Goal: Task Accomplishment & Management: Use online tool/utility

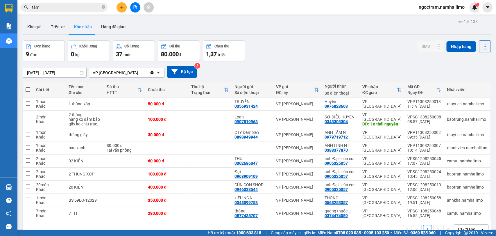
scroll to position [27, 0]
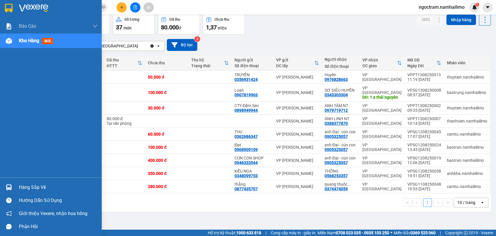
drag, startPoint x: 0, startPoint y: 2, endPoint x: 19, endPoint y: 1, distance: 19.5
click at [0, 2] on div at bounding box center [51, 9] width 102 height 19
click at [19, 1] on div at bounding box center [51, 9] width 102 height 19
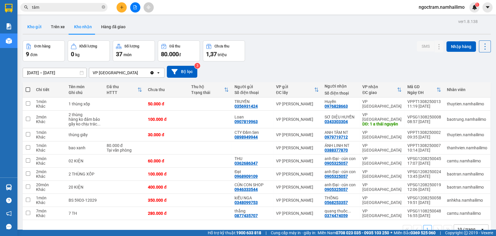
click at [43, 29] on button "Kho gửi" at bounding box center [35, 27] width 24 height 14
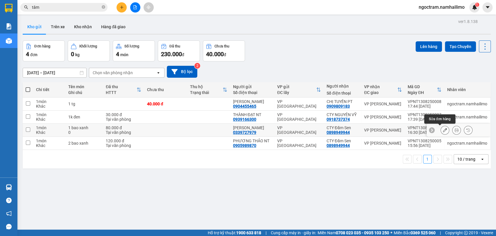
click at [443, 128] on icon at bounding box center [445, 130] width 4 height 4
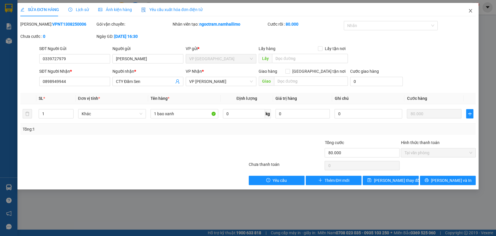
click at [470, 10] on icon "close" at bounding box center [470, 10] width 5 height 5
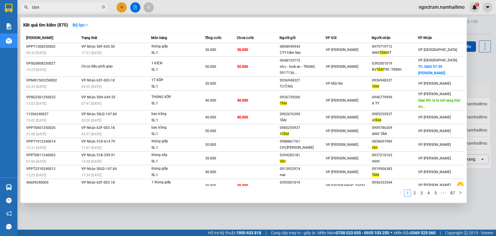
click at [70, 7] on input "tâm" at bounding box center [66, 7] width 69 height 6
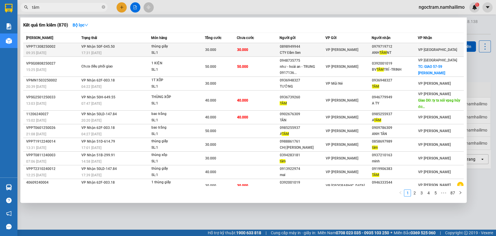
click at [251, 45] on td "30.000" at bounding box center [258, 50] width 43 height 14
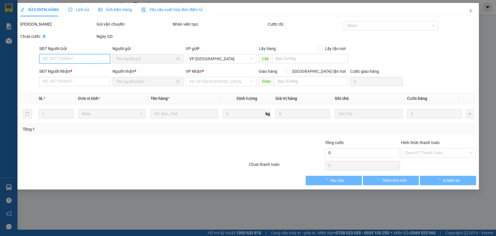
type input "0898949944"
type input "CTY Đầm Sen"
type input "0979719712"
type input "ANH TÂM NT"
type input "30.000"
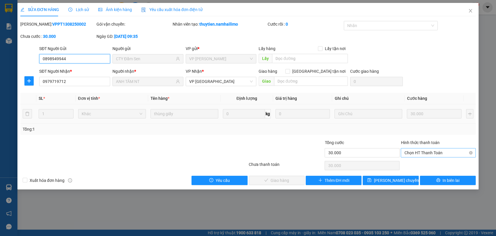
click at [427, 148] on span "Chọn HT Thanh Toán" at bounding box center [438, 152] width 68 height 9
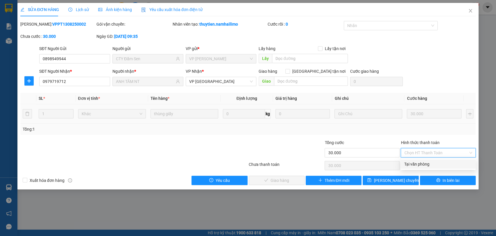
click at [429, 166] on div "Tại văn phòng" at bounding box center [438, 164] width 68 height 6
type input "0"
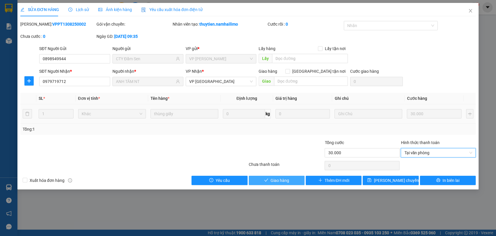
click at [285, 183] on span "Giao hàng" at bounding box center [280, 180] width 19 height 6
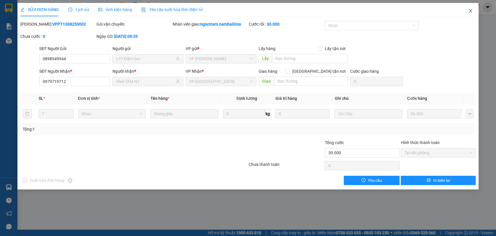
click at [471, 14] on span "Close" at bounding box center [470, 11] width 16 height 16
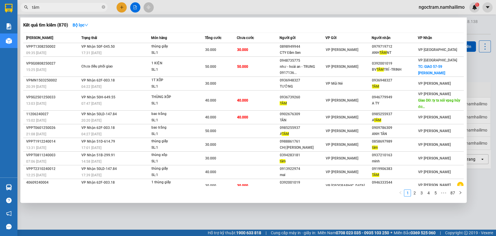
click at [86, 11] on span "tâm" at bounding box center [63, 7] width 87 height 9
click at [87, 8] on input "tâm" at bounding box center [66, 7] width 69 height 6
type input "t"
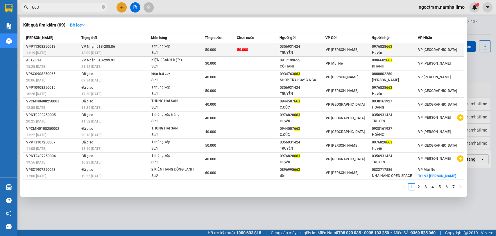
type input "663"
click at [319, 45] on div "0356931424" at bounding box center [303, 47] width 46 height 6
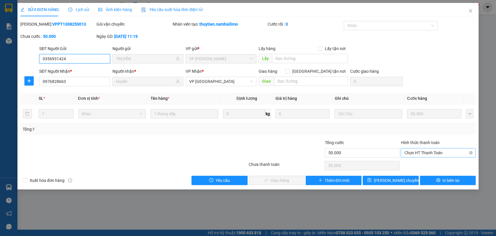
click at [417, 153] on span "Chọn HT Thanh Toán" at bounding box center [438, 152] width 68 height 9
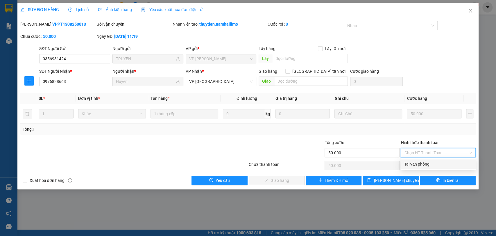
click at [426, 166] on div "Tại văn phòng" at bounding box center [438, 164] width 68 height 6
type input "0"
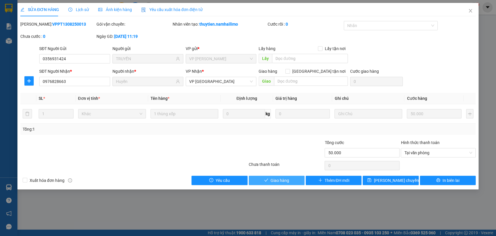
click at [290, 181] on button "Giao hàng" at bounding box center [277, 180] width 56 height 9
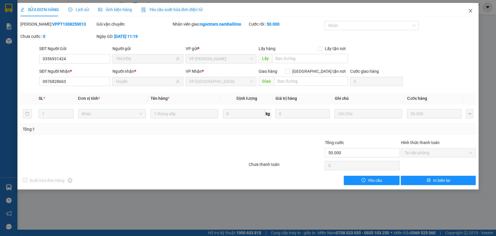
click at [472, 10] on icon "close" at bounding box center [470, 10] width 5 height 5
